Goal: Communication & Community: Connect with others

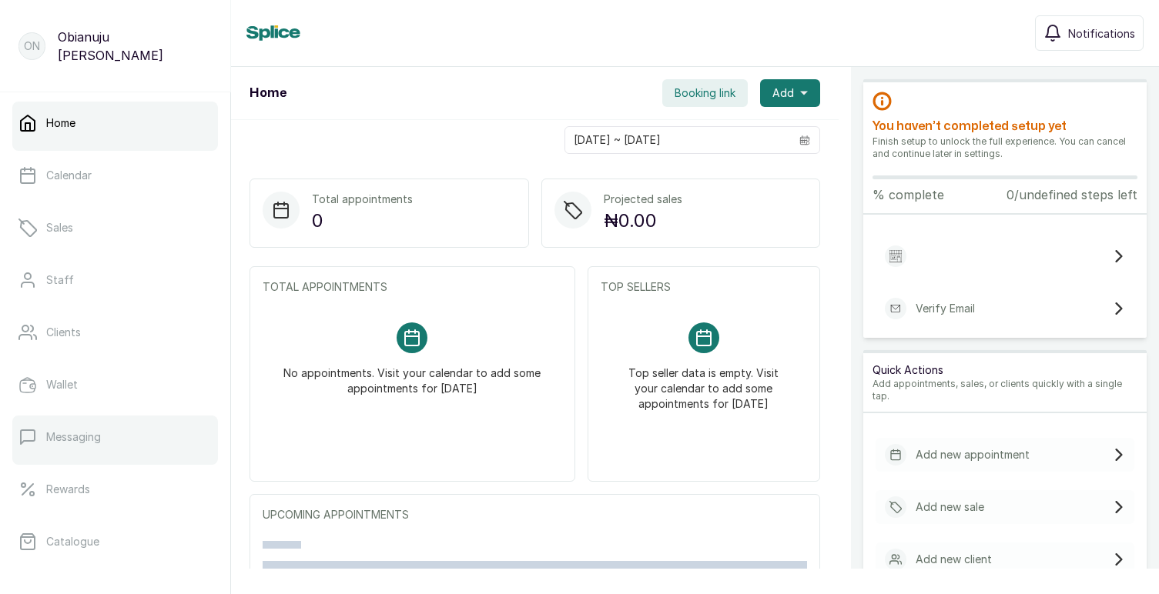
click at [82, 429] on link "Messaging" at bounding box center [115, 437] width 206 height 43
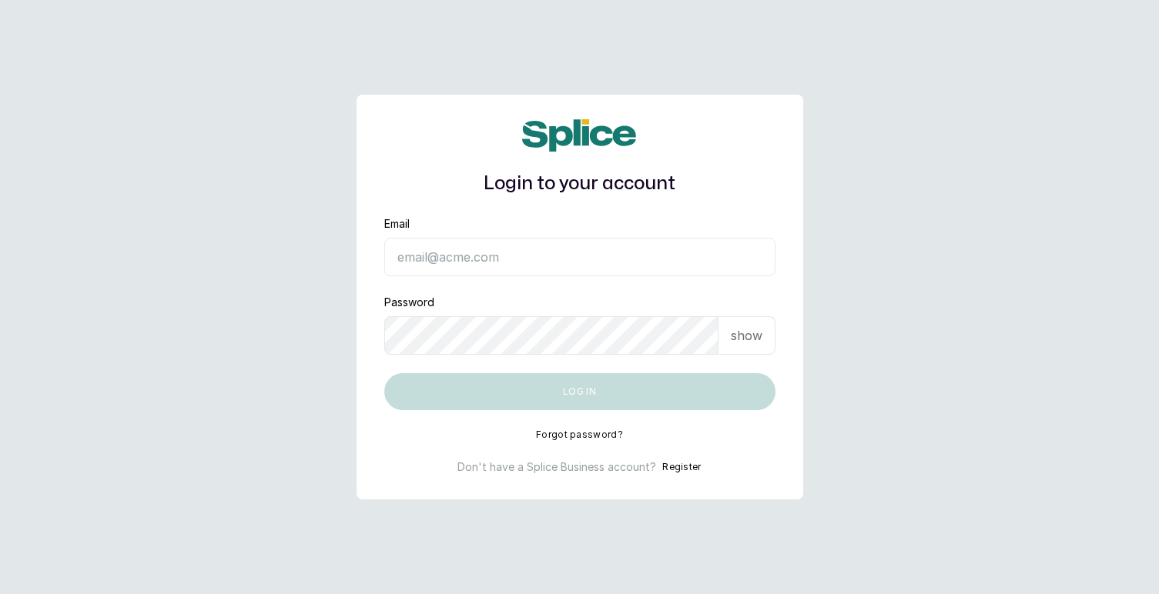
click at [407, 255] on input "Email" at bounding box center [579, 257] width 391 height 39
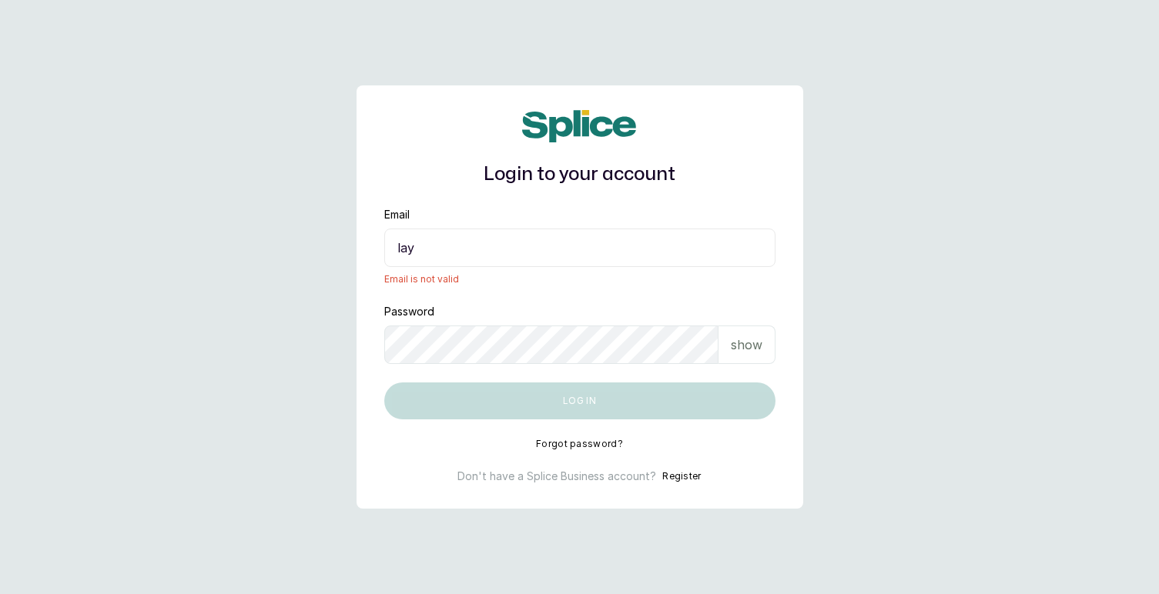
type input "[EMAIL_ADDRESS][DOMAIN_NAME]"
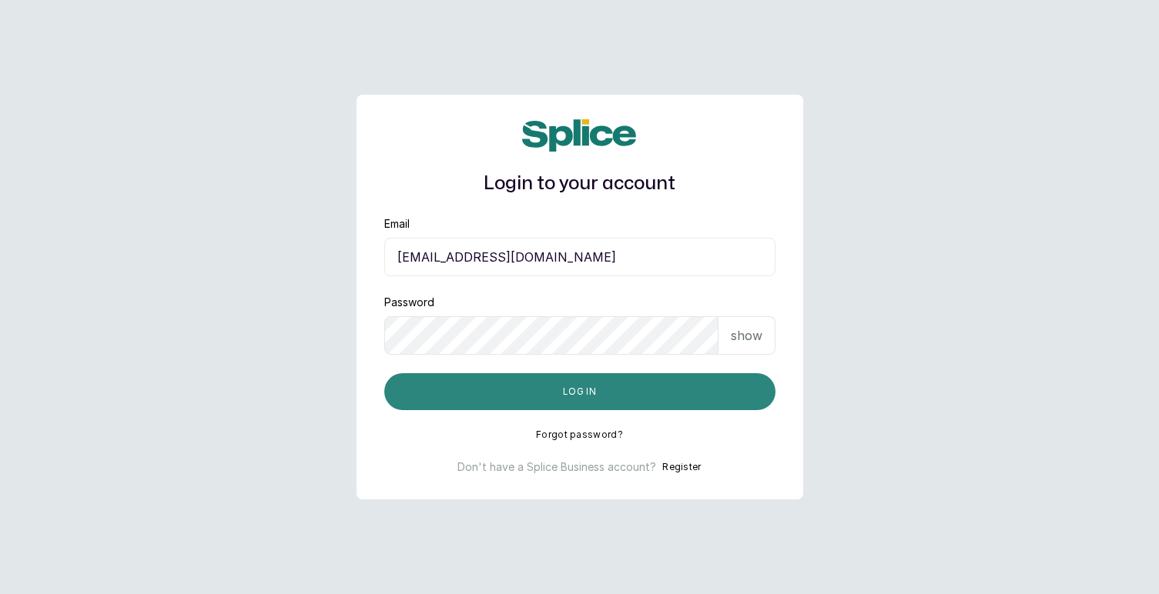
click at [588, 399] on button "Log in" at bounding box center [579, 391] width 391 height 37
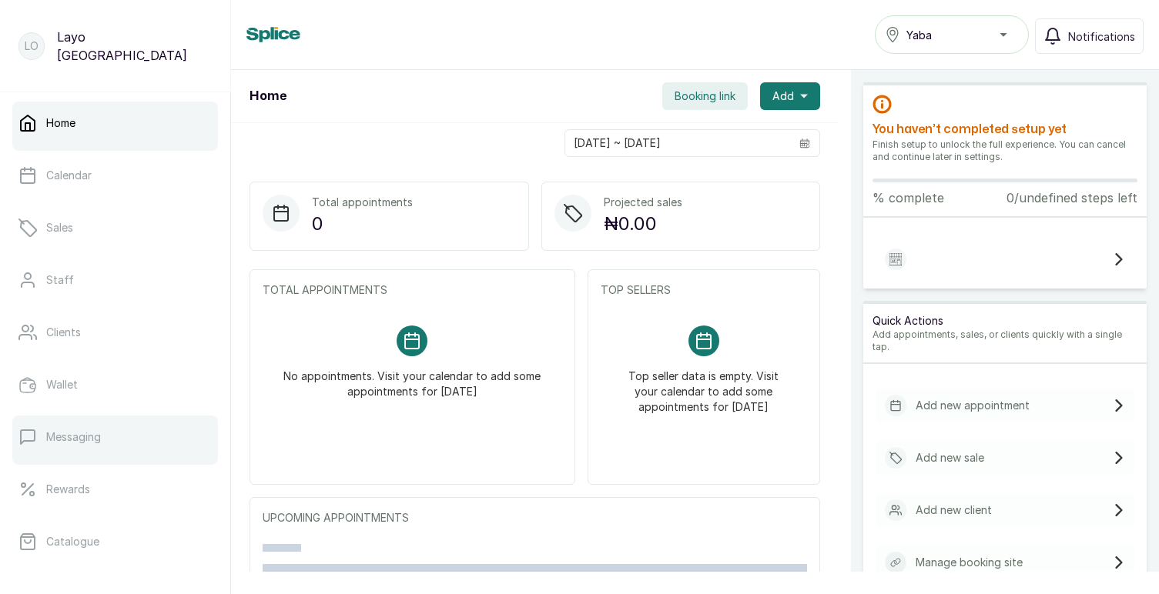
click at [71, 436] on p "Messaging" at bounding box center [73, 437] width 55 height 15
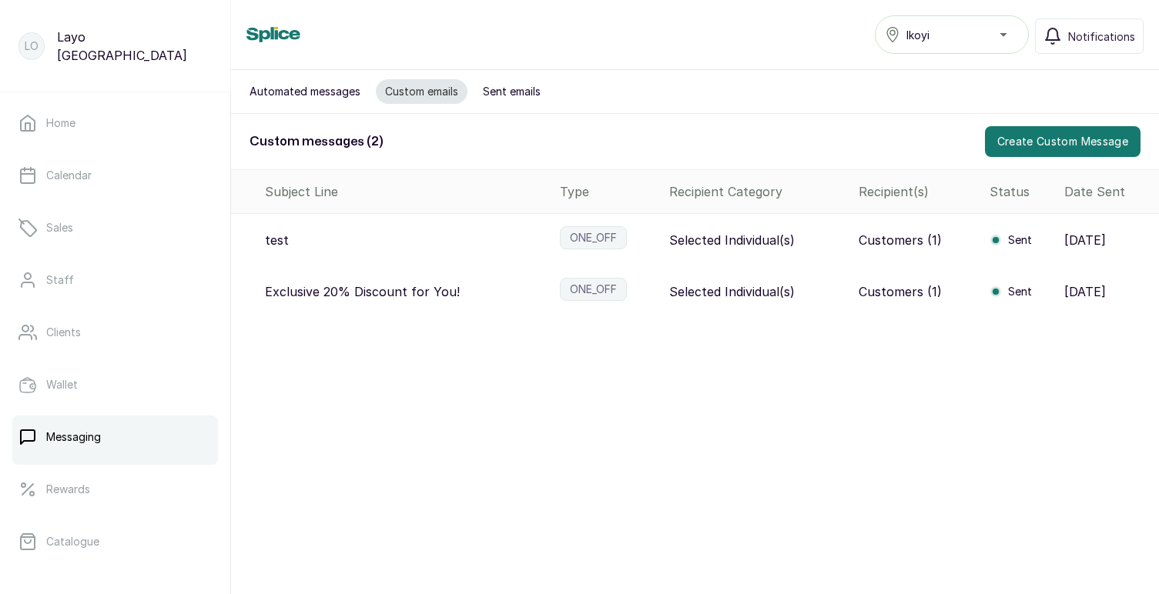
click at [745, 244] on p "Selected Individual(s)" at bounding box center [732, 240] width 126 height 18
